Goal: Consume media (video, audio)

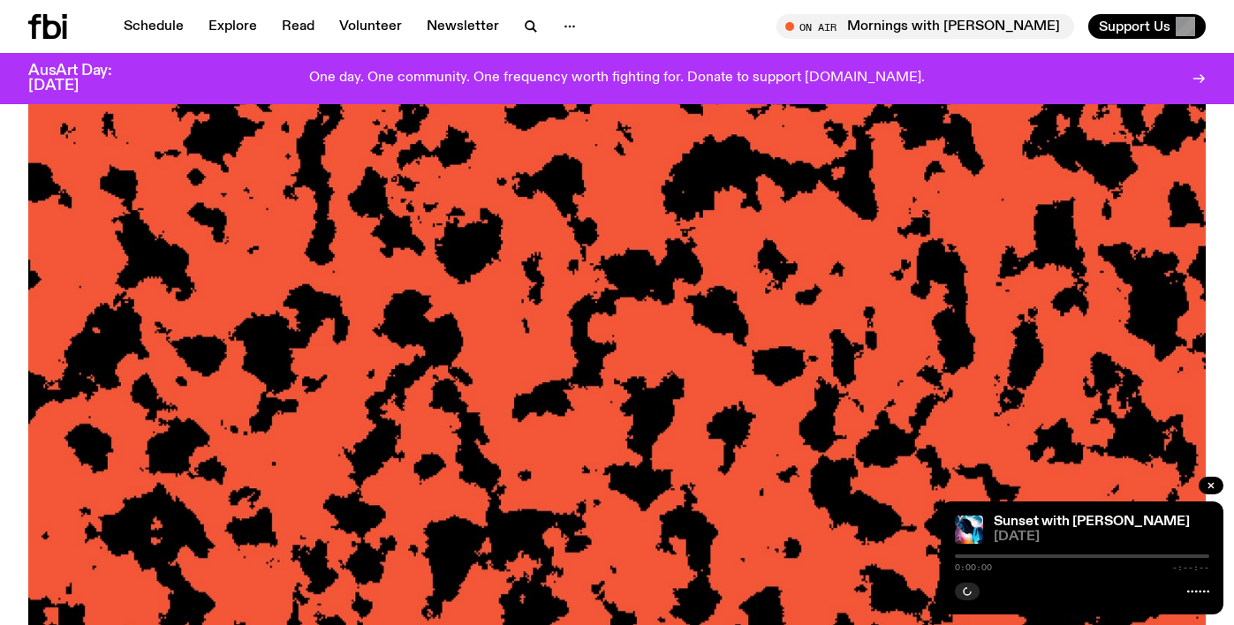
scroll to position [218, 0]
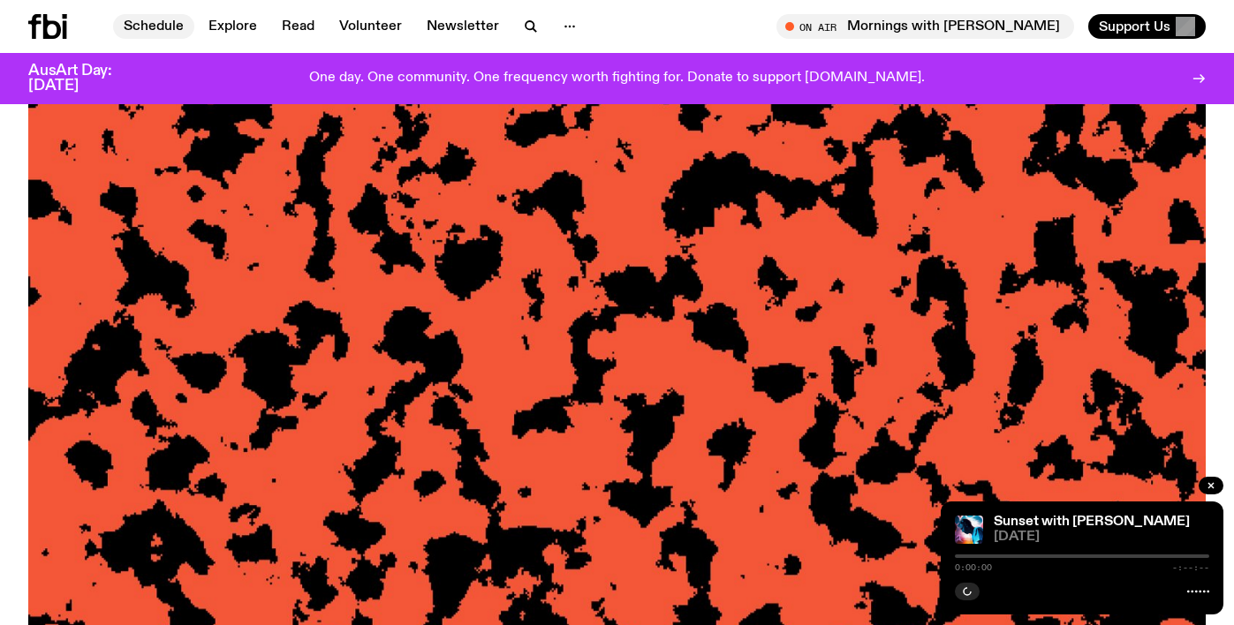
click at [144, 19] on link "Schedule" at bounding box center [153, 26] width 81 height 25
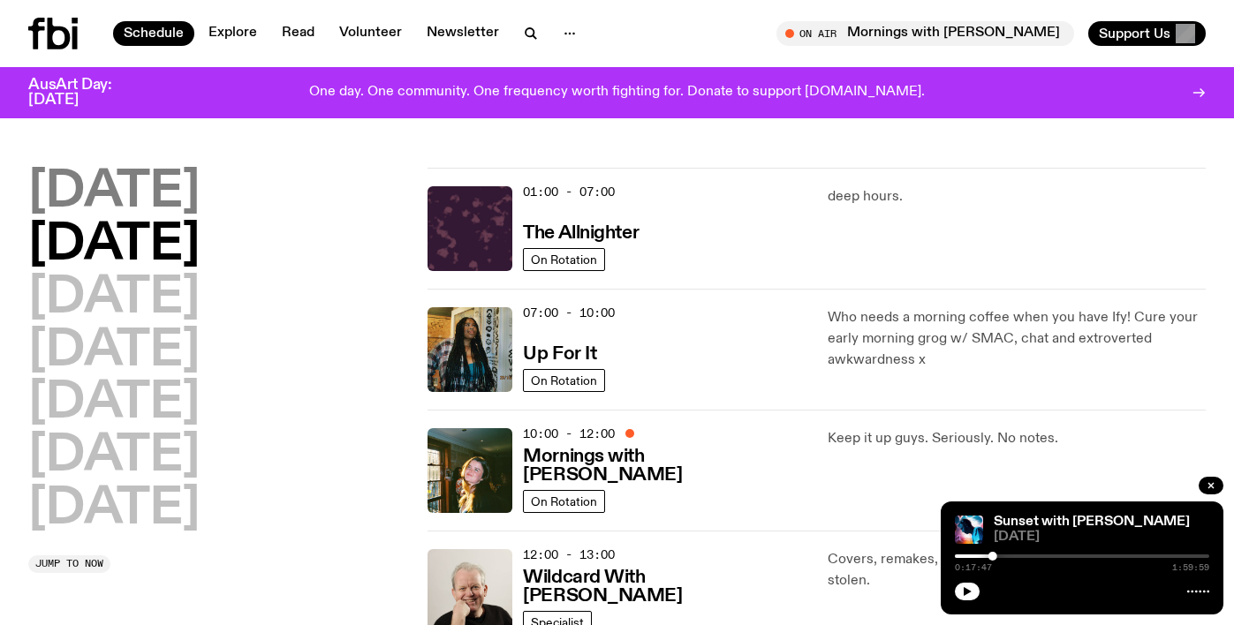
click at [163, 183] on h2 "[DATE]" at bounding box center [113, 192] width 171 height 49
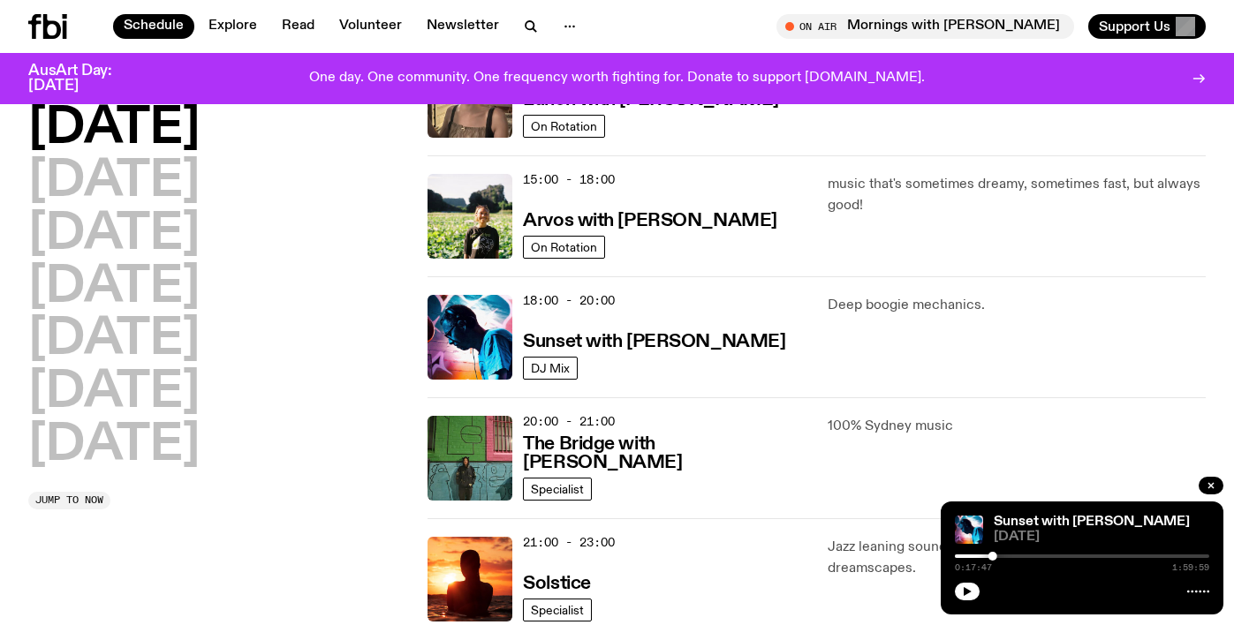
scroll to position [604, 0]
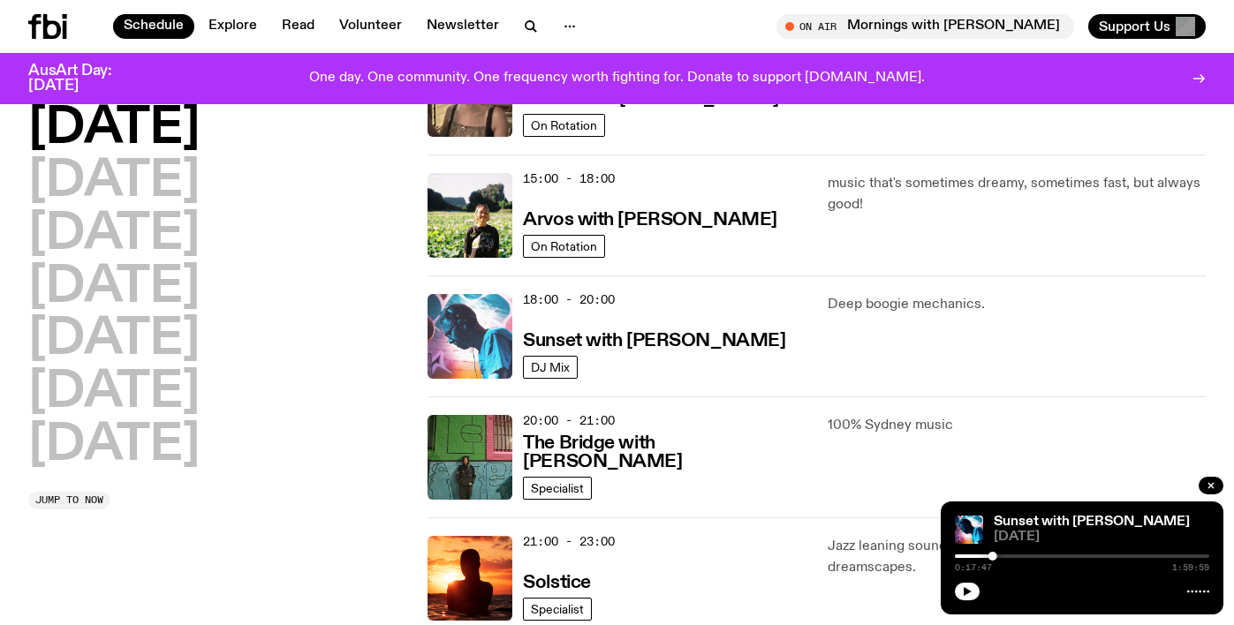
click at [497, 335] on img at bounding box center [469, 336] width 85 height 85
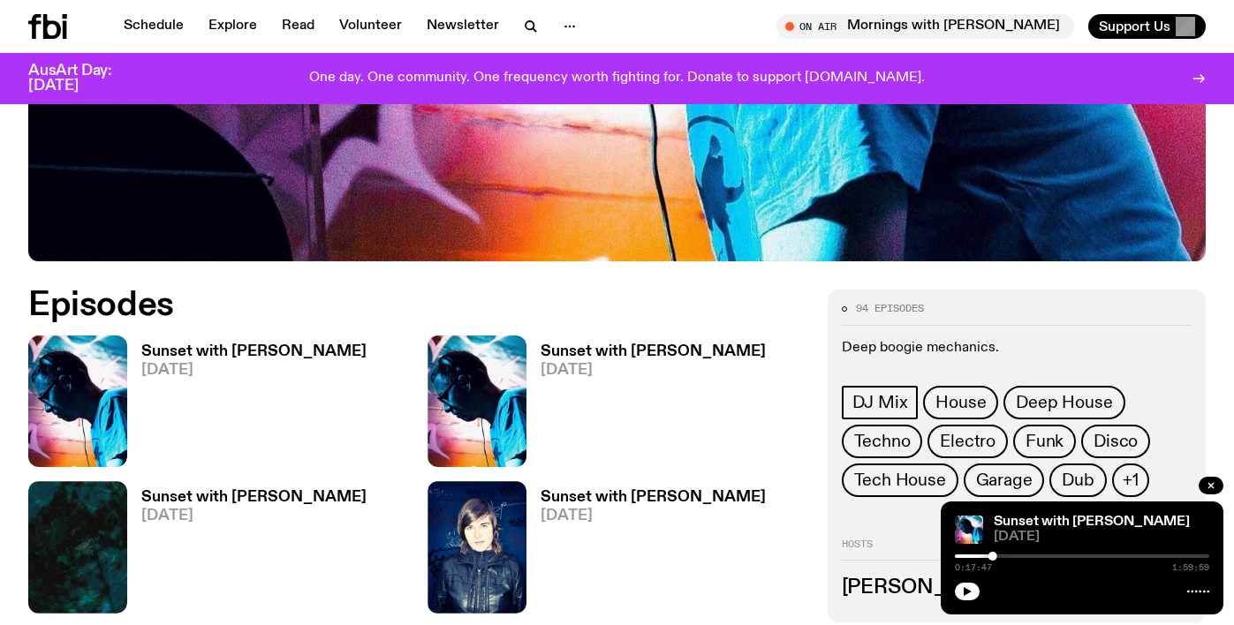
scroll to position [733, 0]
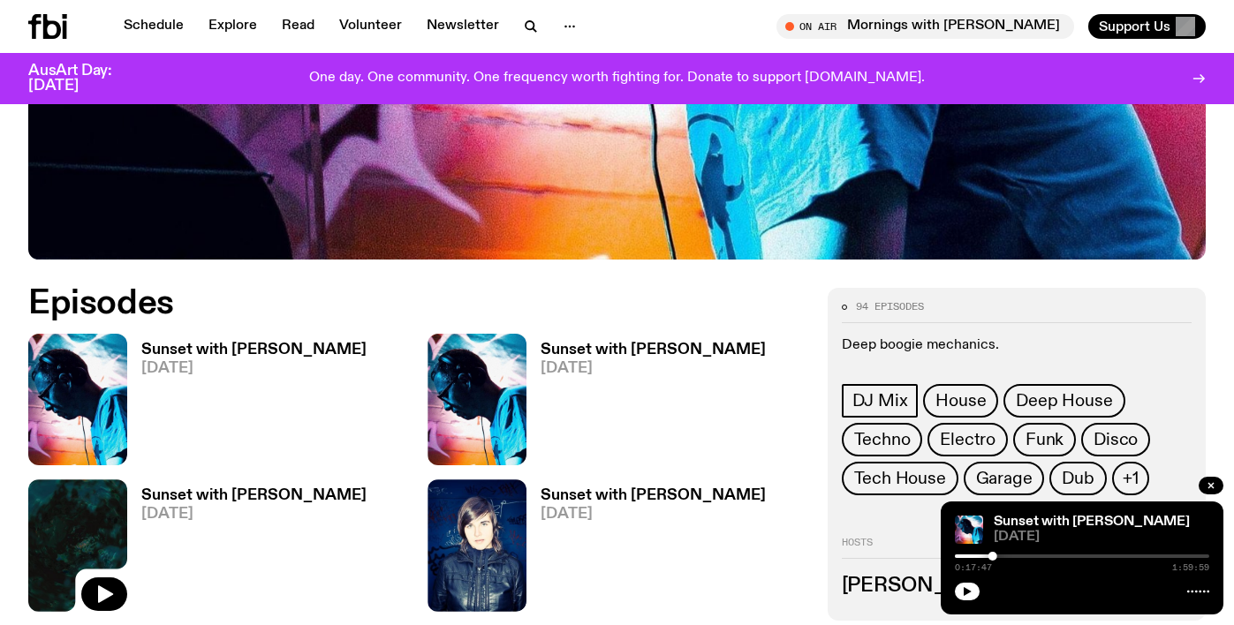
click at [84, 480] on img at bounding box center [77, 546] width 99 height 132
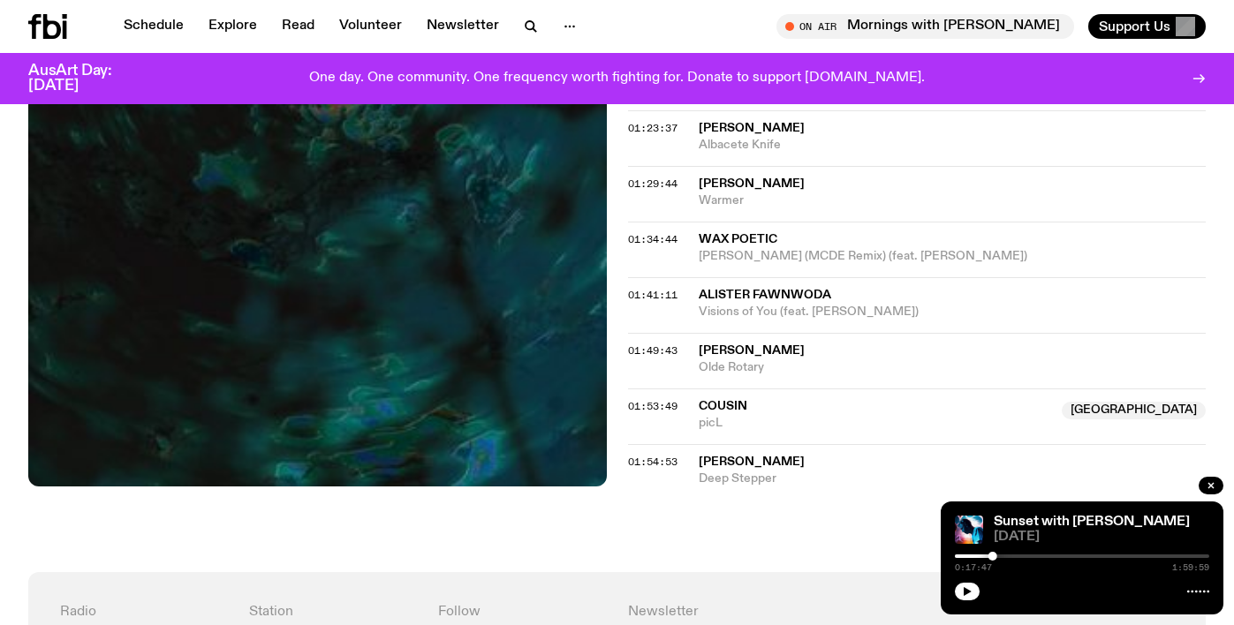
scroll to position [1442, 0]
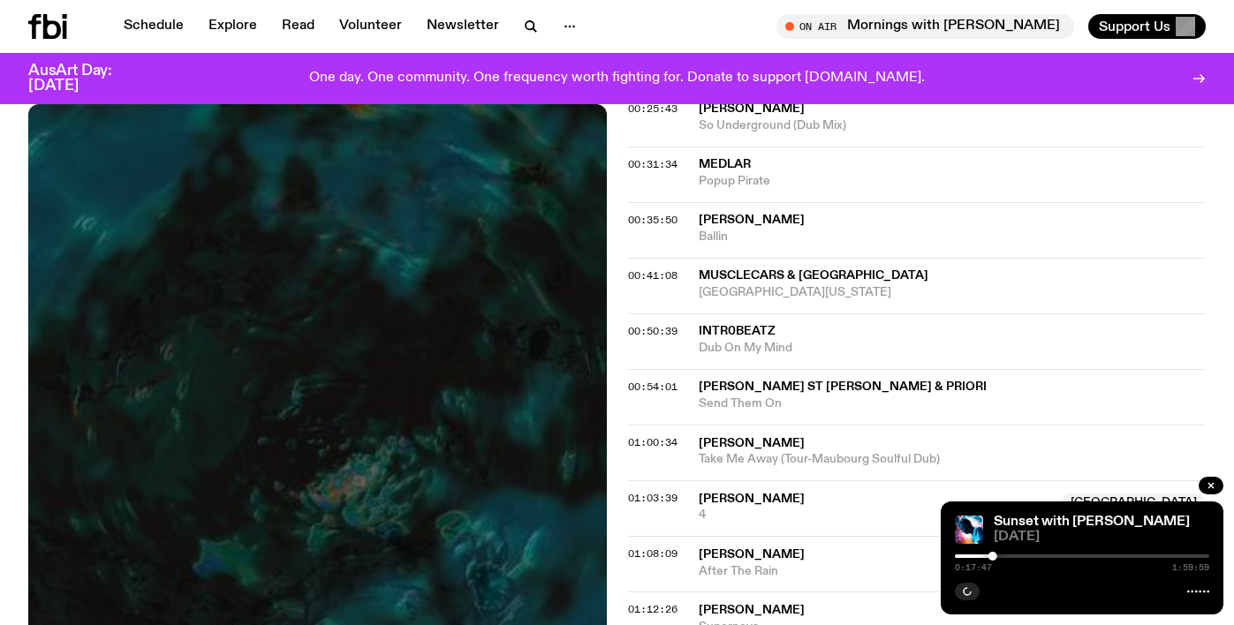
scroll to position [848, 0]
